Goal: Task Accomplishment & Management: Use online tool/utility

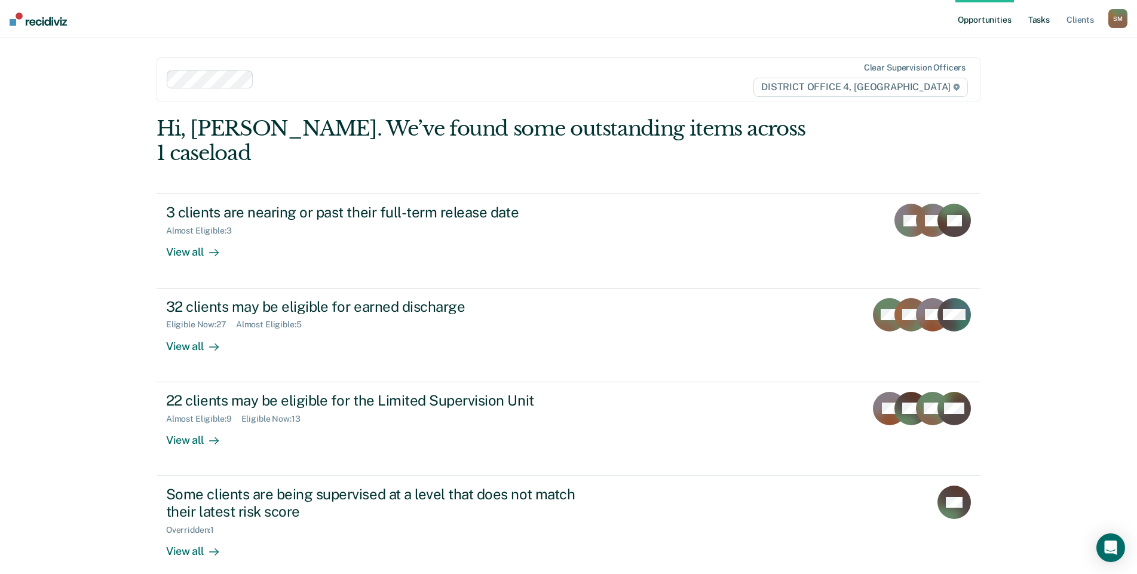
click at [1039, 19] on link "Tasks" at bounding box center [1039, 19] width 26 height 38
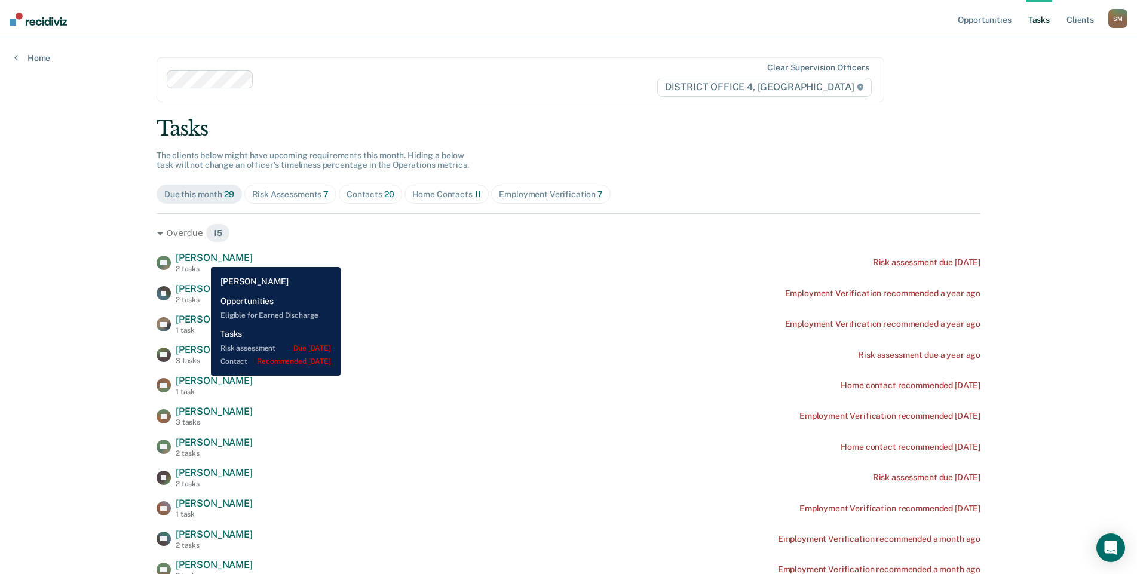
click at [202, 258] on span "[PERSON_NAME]" at bounding box center [214, 257] width 77 height 11
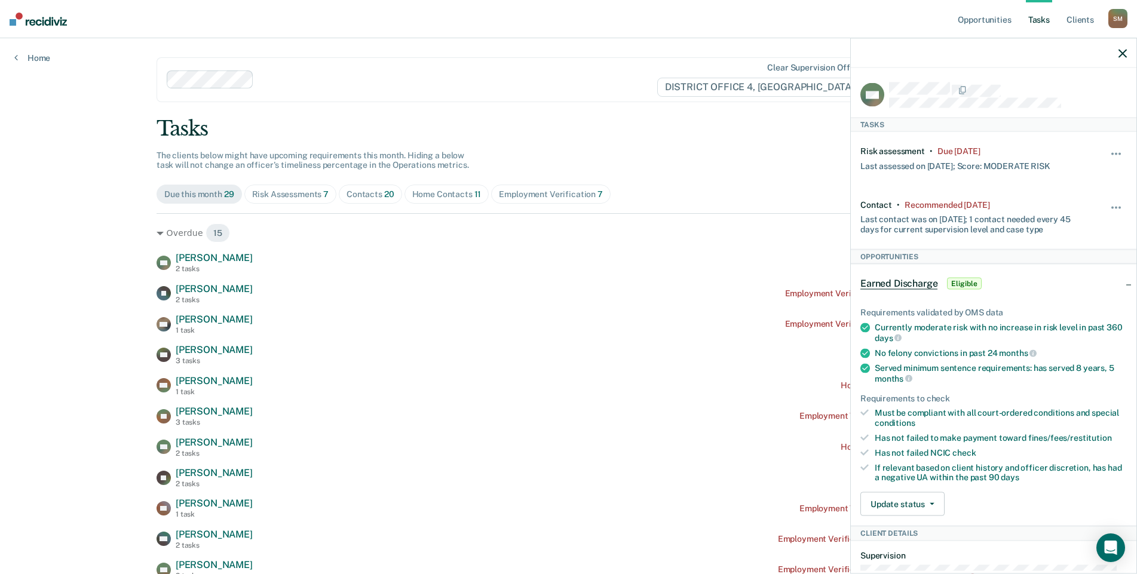
click at [369, 252] on div "Overdue 15 SM [PERSON_NAME] 2 tasks Risk assessment due [DATE] [PERSON_NAME] [P…" at bounding box center [569, 458] width 824 height 490
click at [290, 198] on div "Risk Assessments 7" at bounding box center [290, 194] width 77 height 10
